Goal: Transaction & Acquisition: Purchase product/service

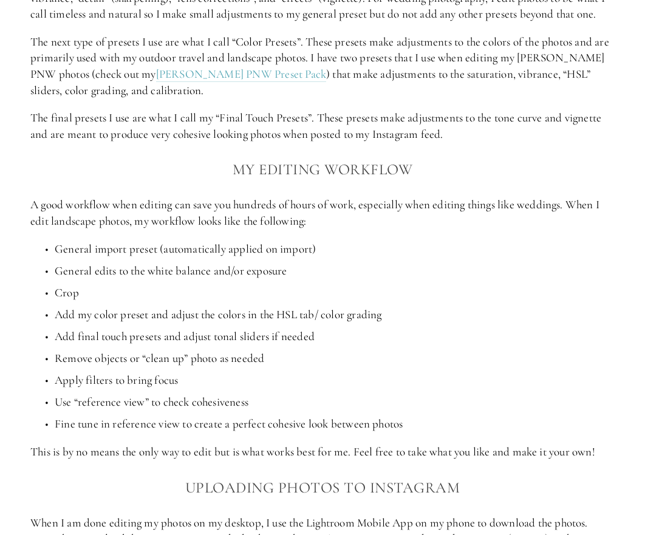
scroll to position [2187, 0]
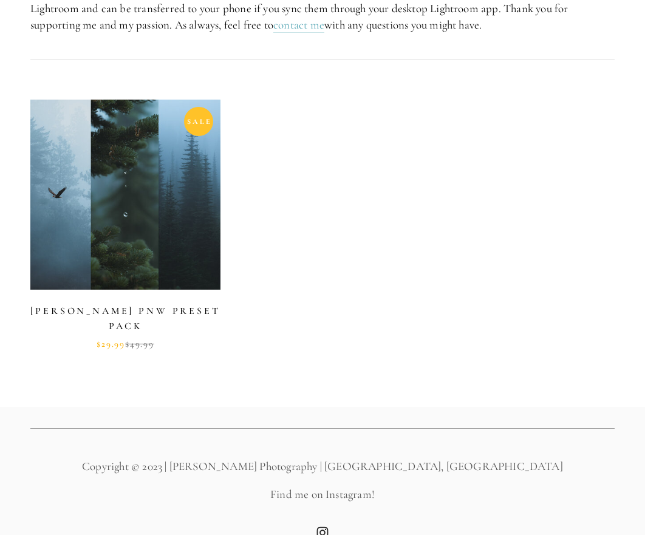
scroll to position [558, 0]
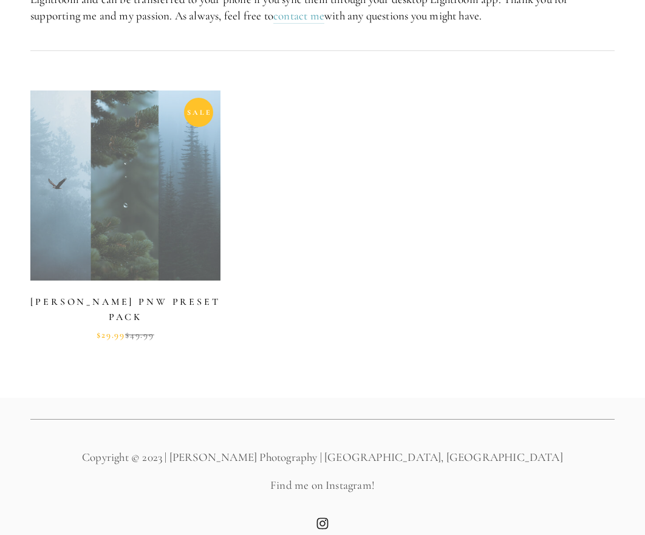
click at [47, 183] on link at bounding box center [125, 216] width 190 height 250
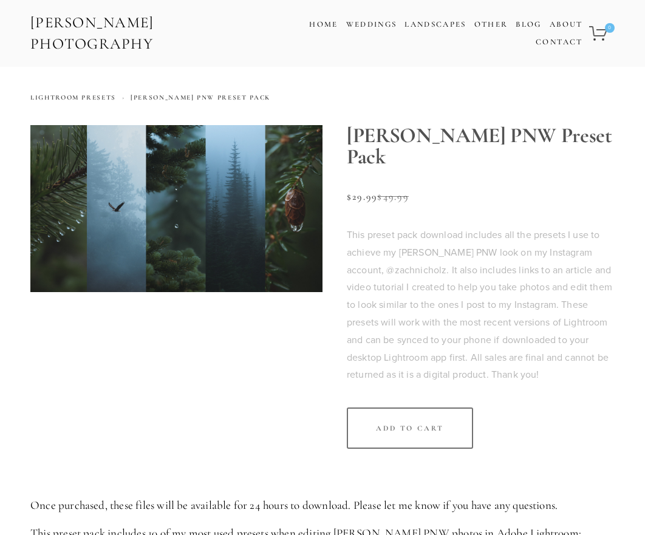
click at [275, 227] on img at bounding box center [176, 208] width 292 height 167
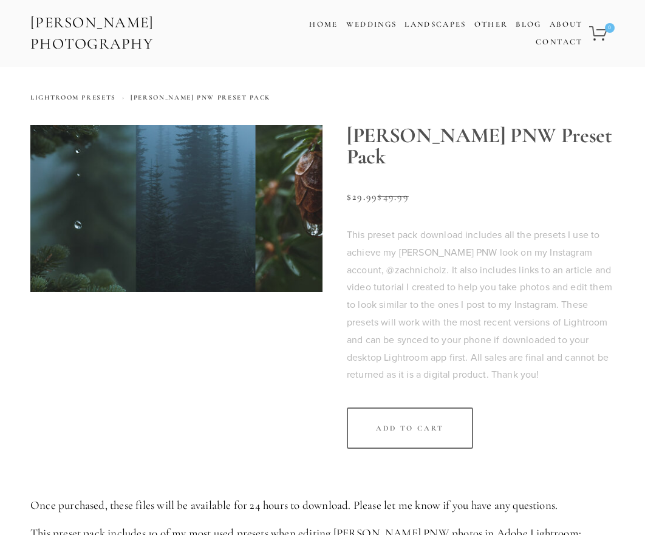
click at [275, 227] on img at bounding box center [176, 208] width 292 height 167
